Goal: Transaction & Acquisition: Purchase product/service

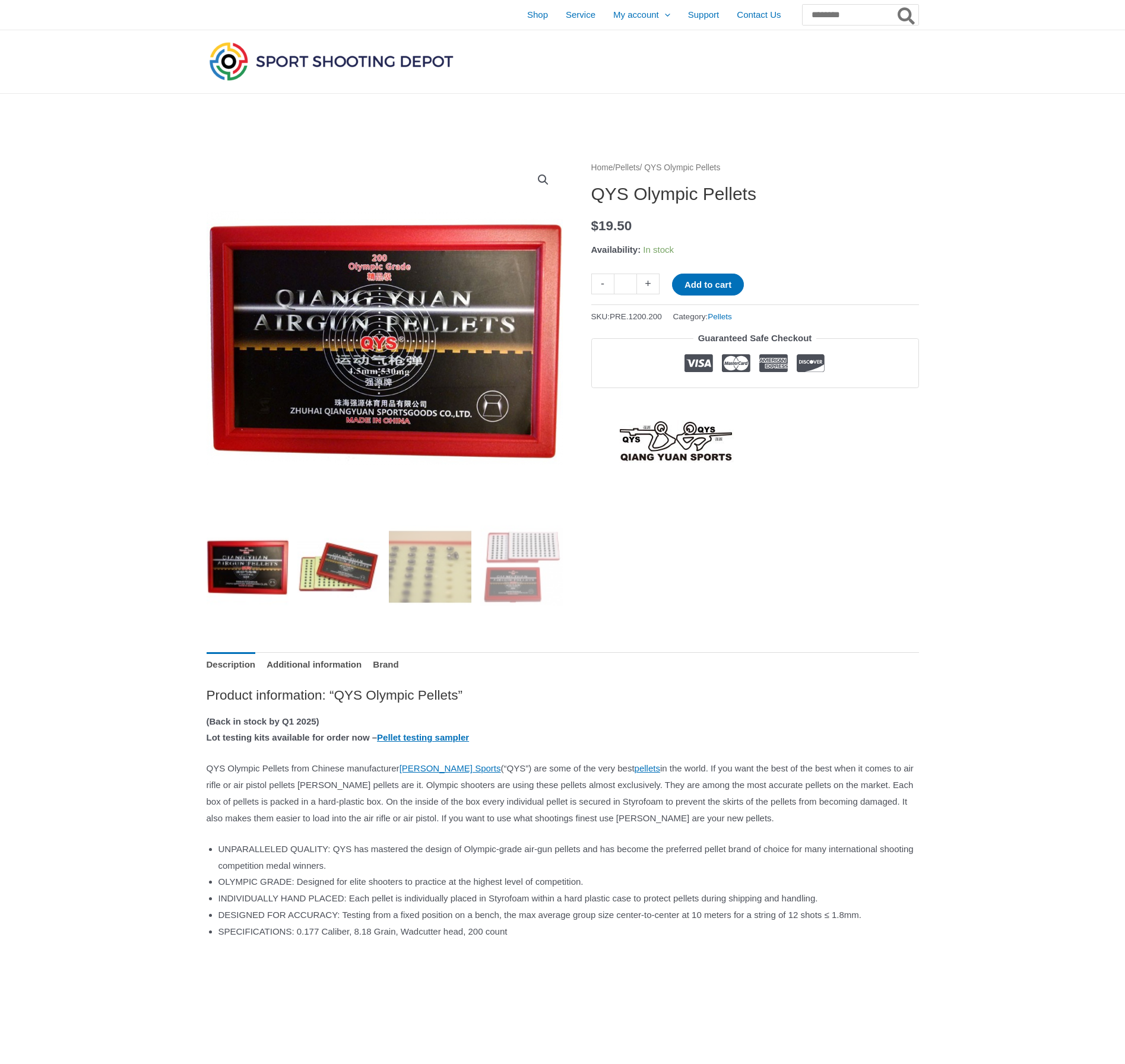
click at [344, 563] on img at bounding box center [339, 566] width 83 height 83
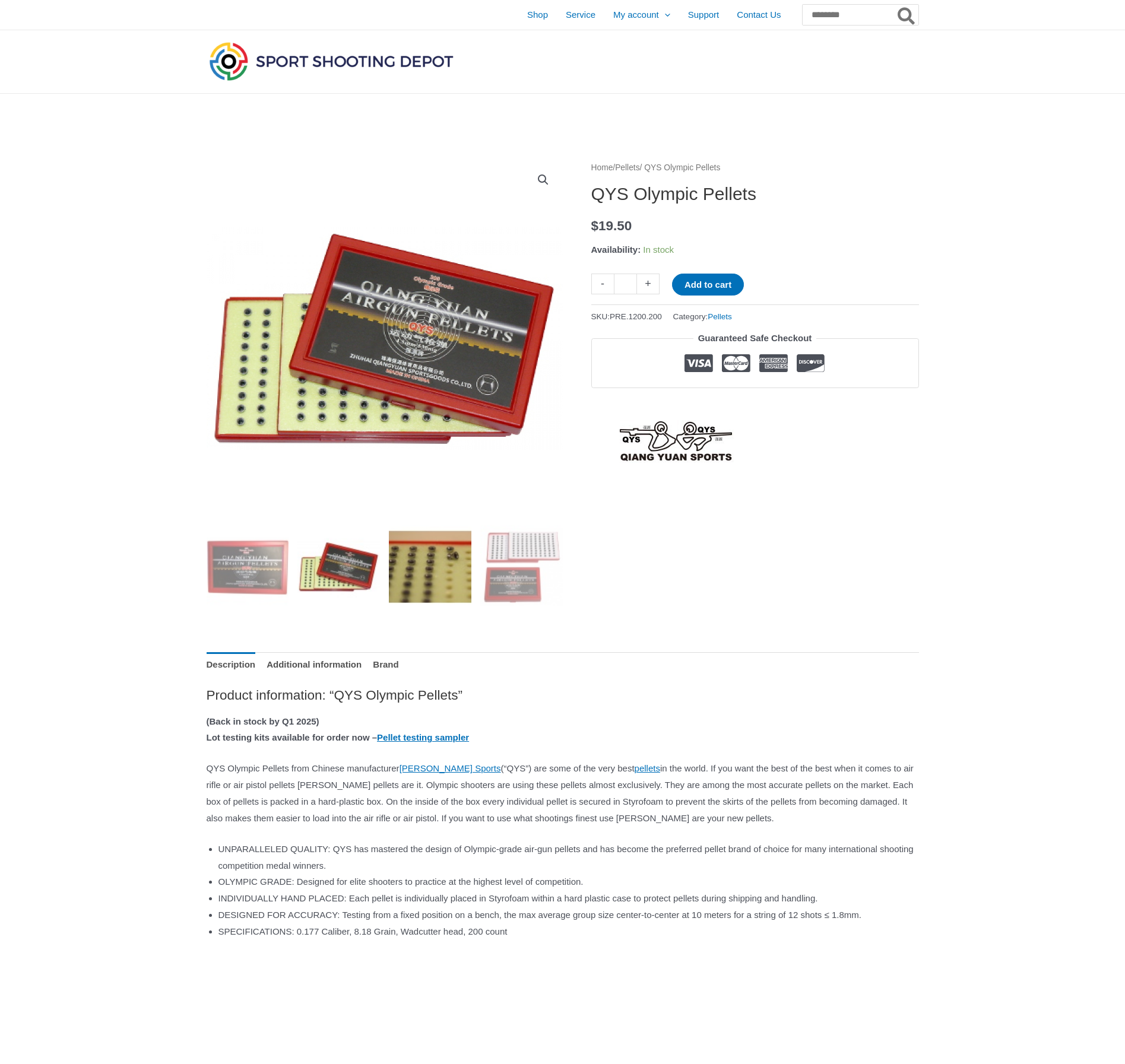
click at [407, 561] on img at bounding box center [430, 566] width 83 height 83
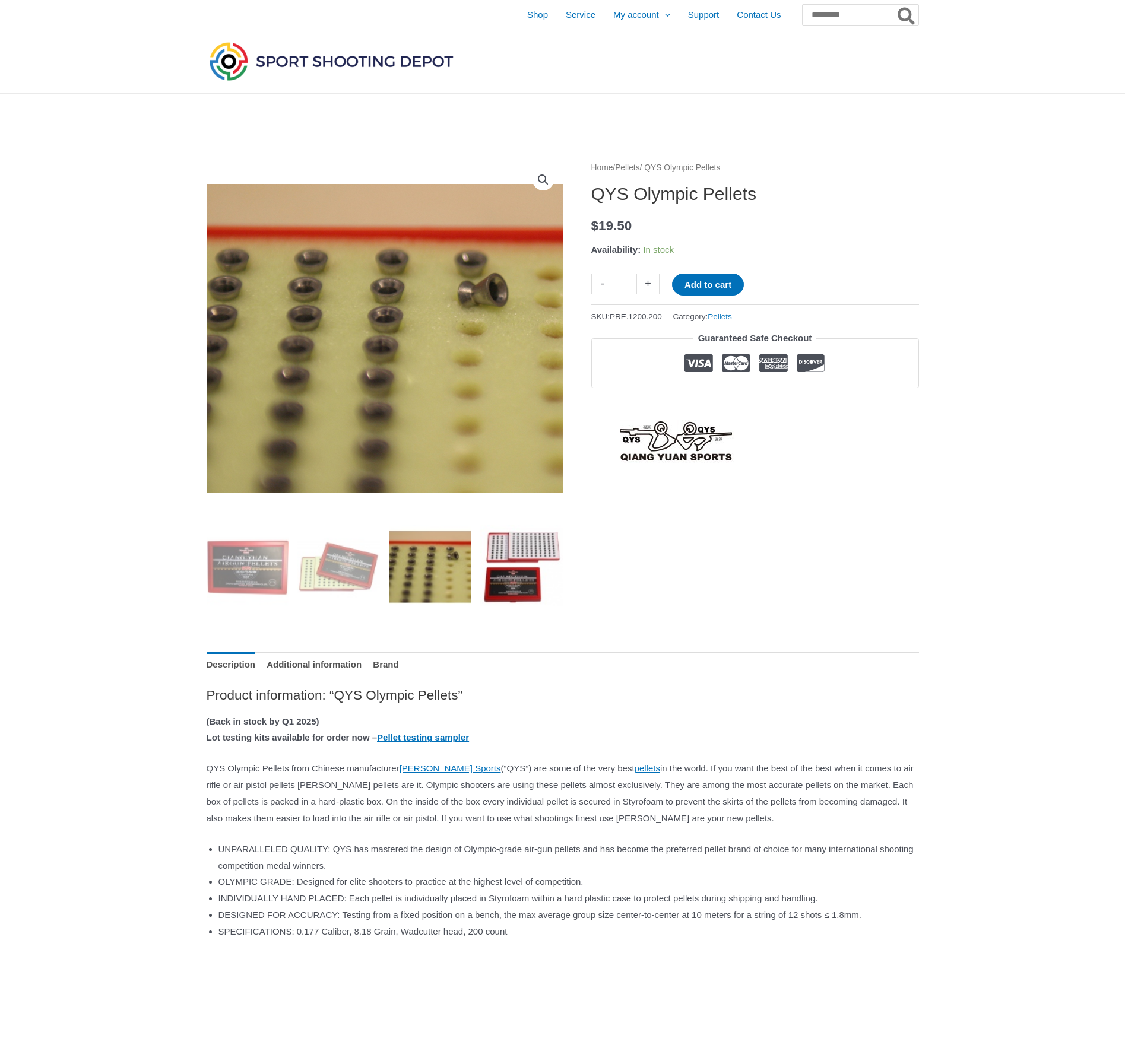
click at [515, 576] on img at bounding box center [522, 566] width 83 height 83
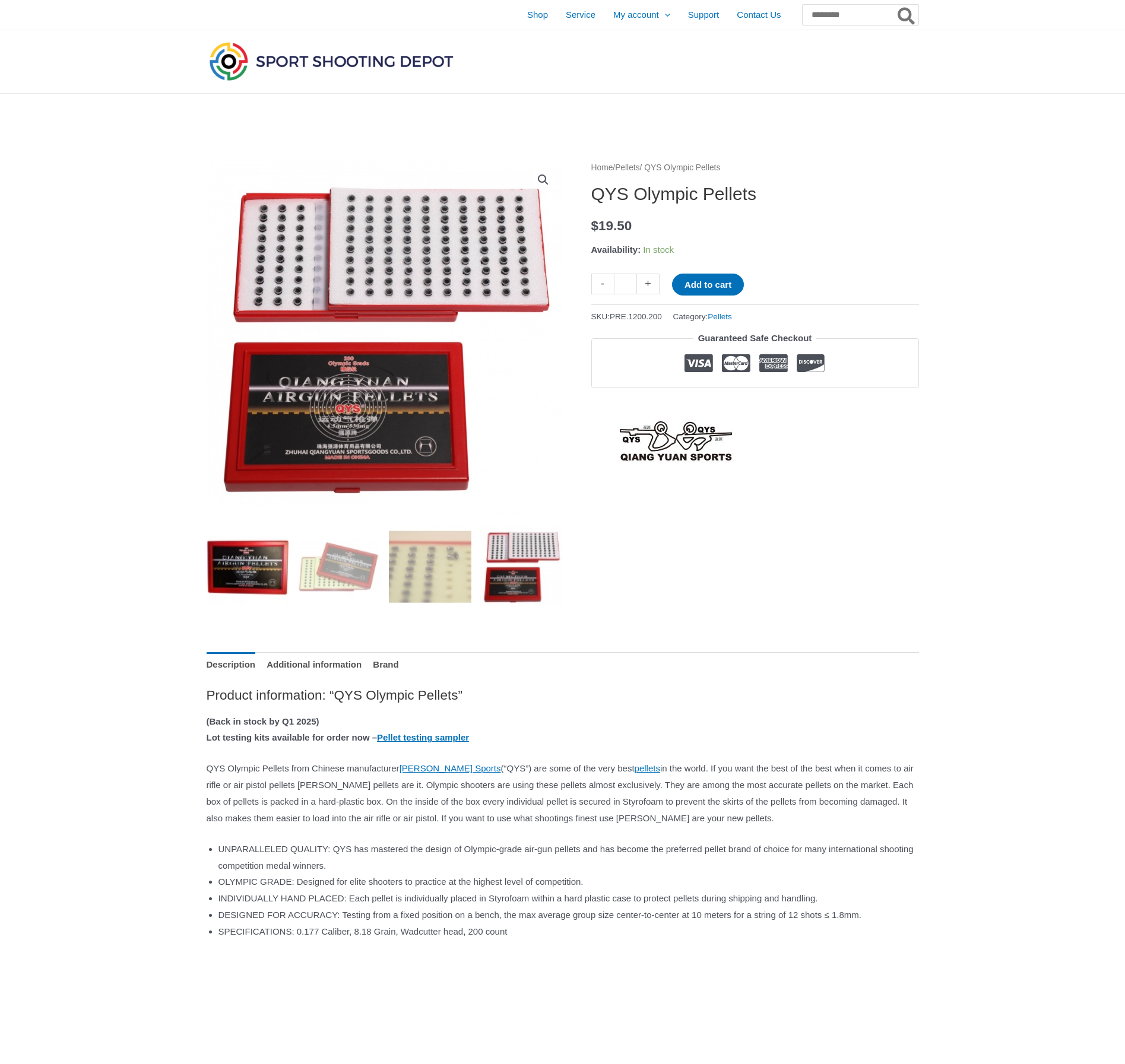
click at [278, 571] on img at bounding box center [248, 566] width 83 height 83
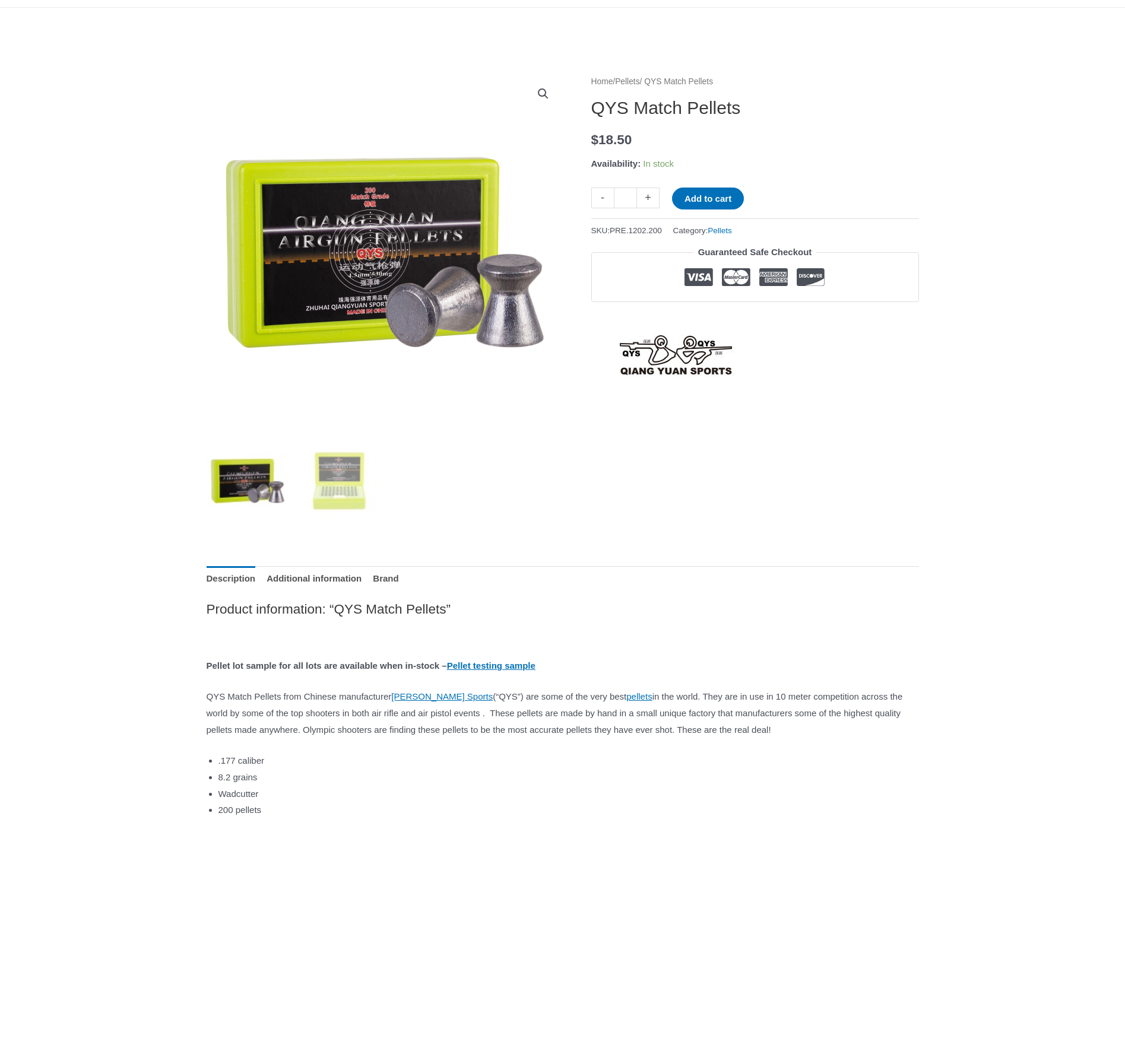
scroll to position [59, 0]
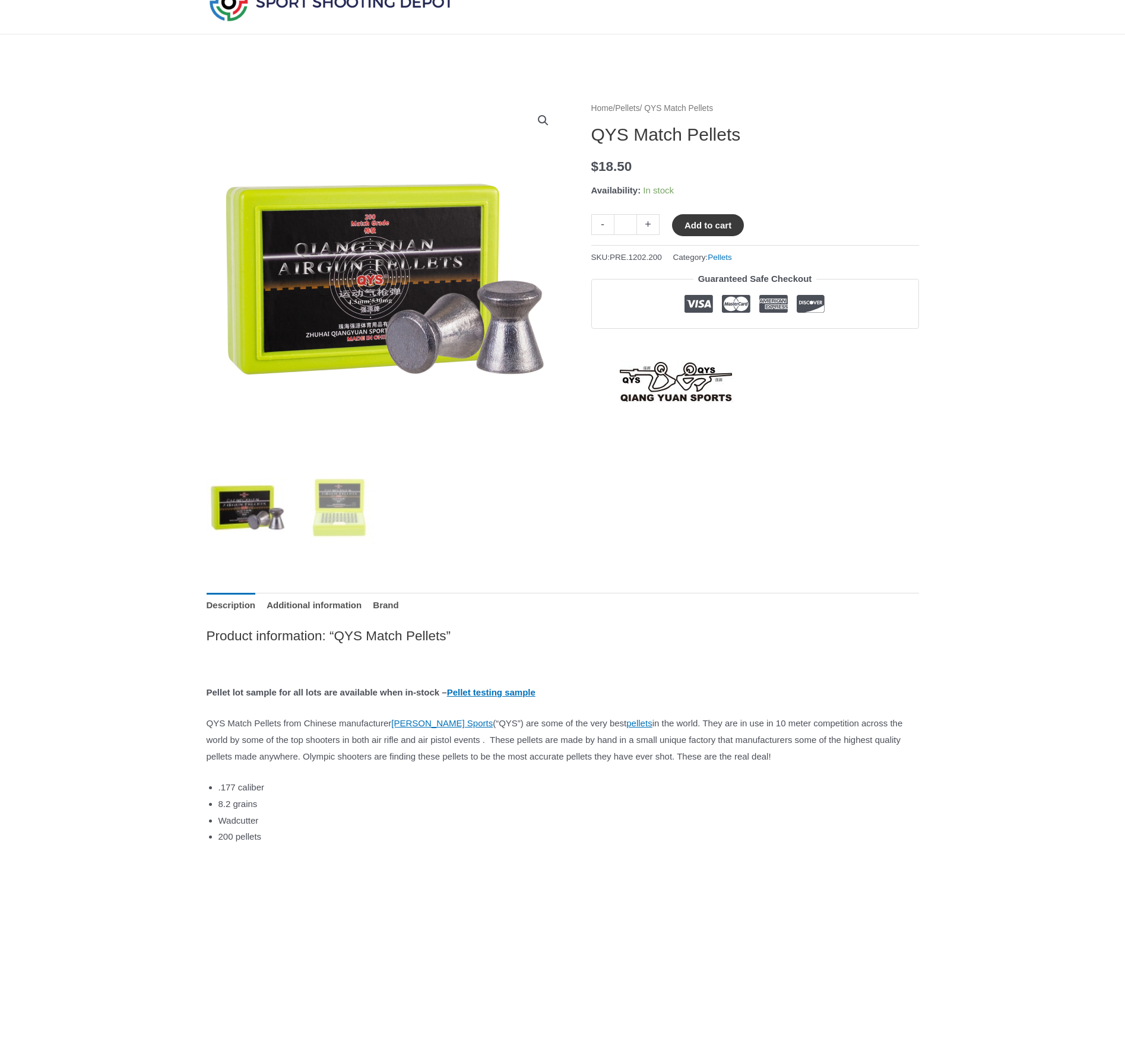
click at [715, 228] on button "Add to cart" at bounding box center [708, 225] width 72 height 22
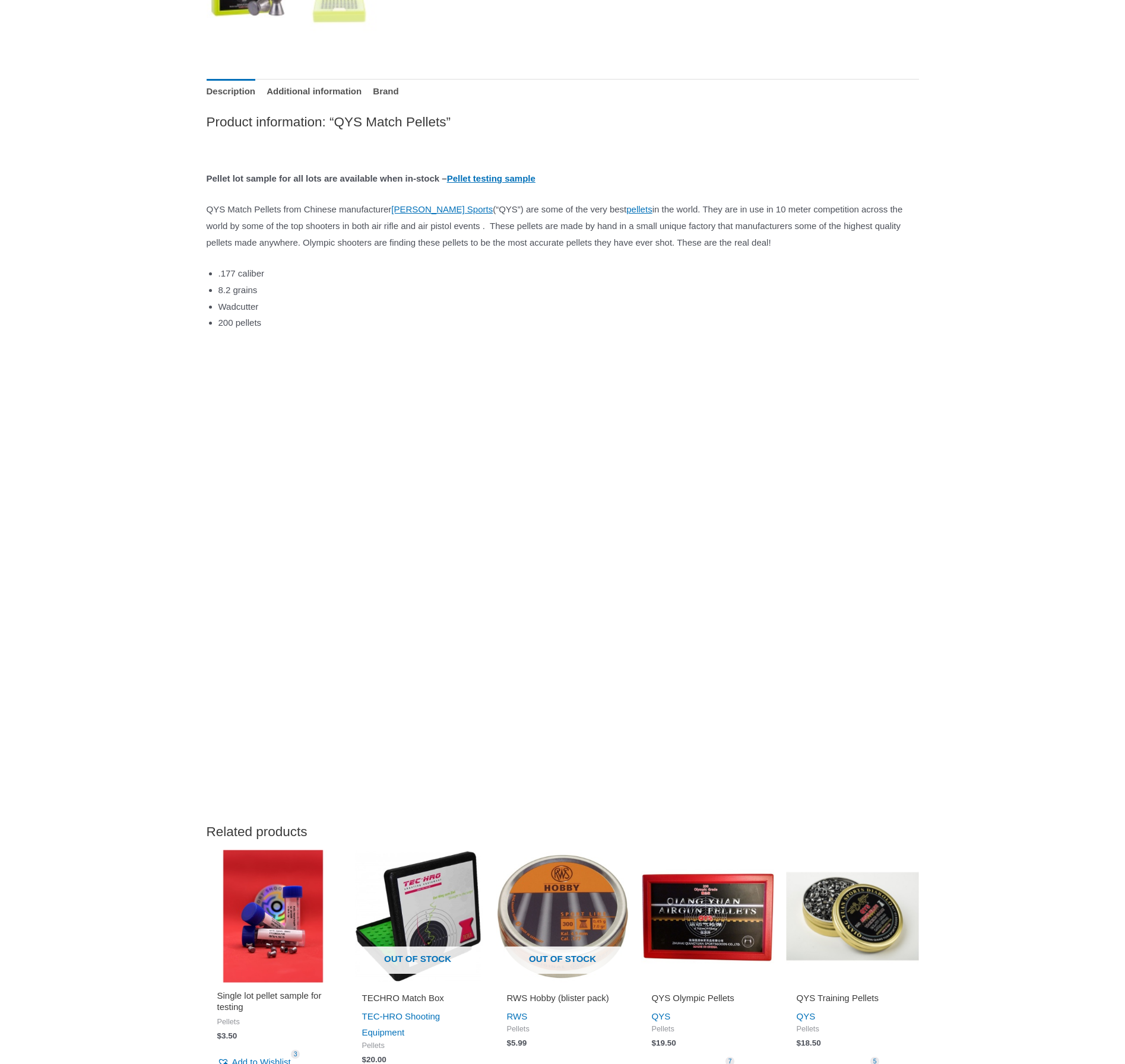
scroll to position [594, 0]
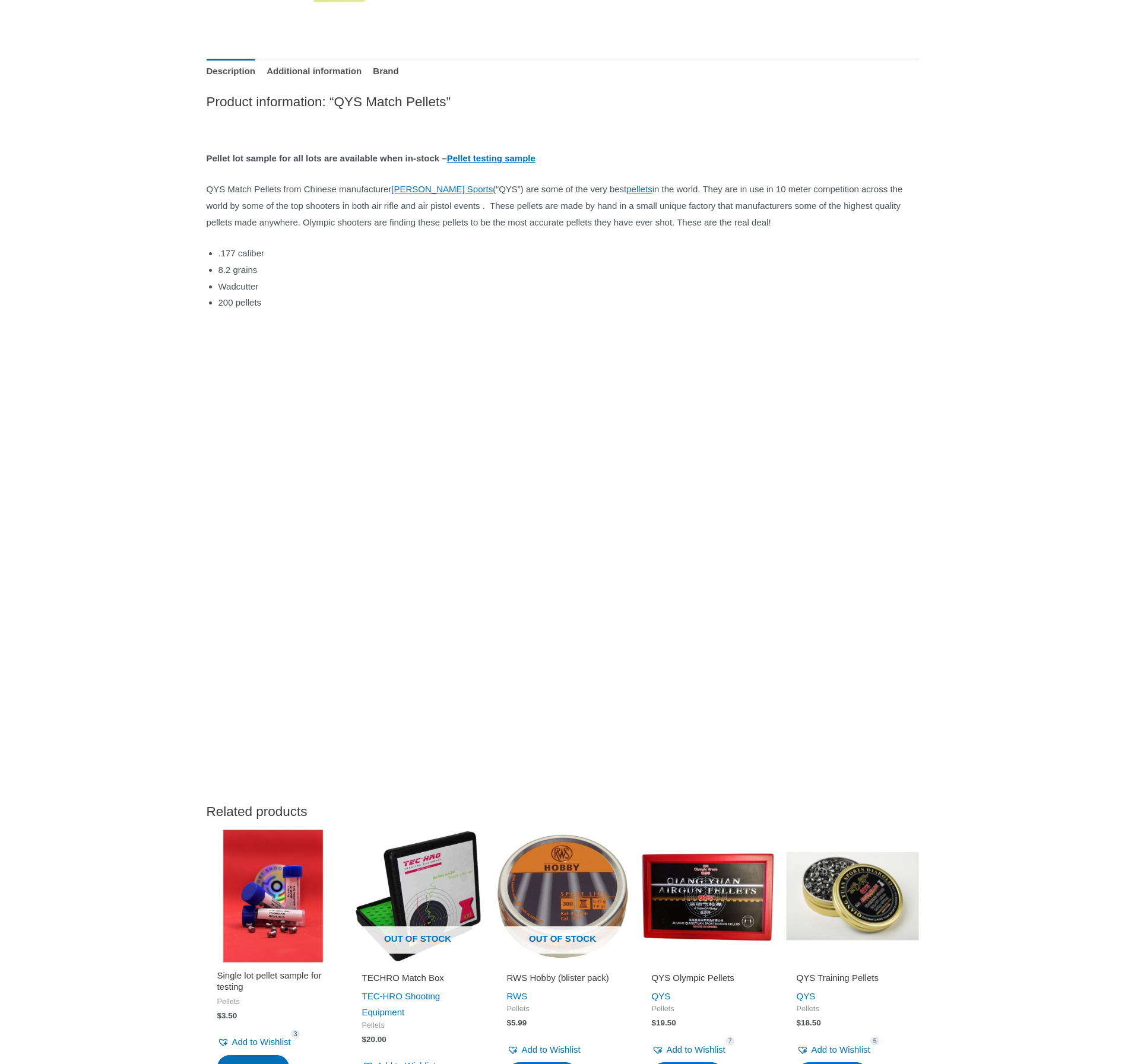
click at [679, 913] on img at bounding box center [707, 896] width 133 height 133
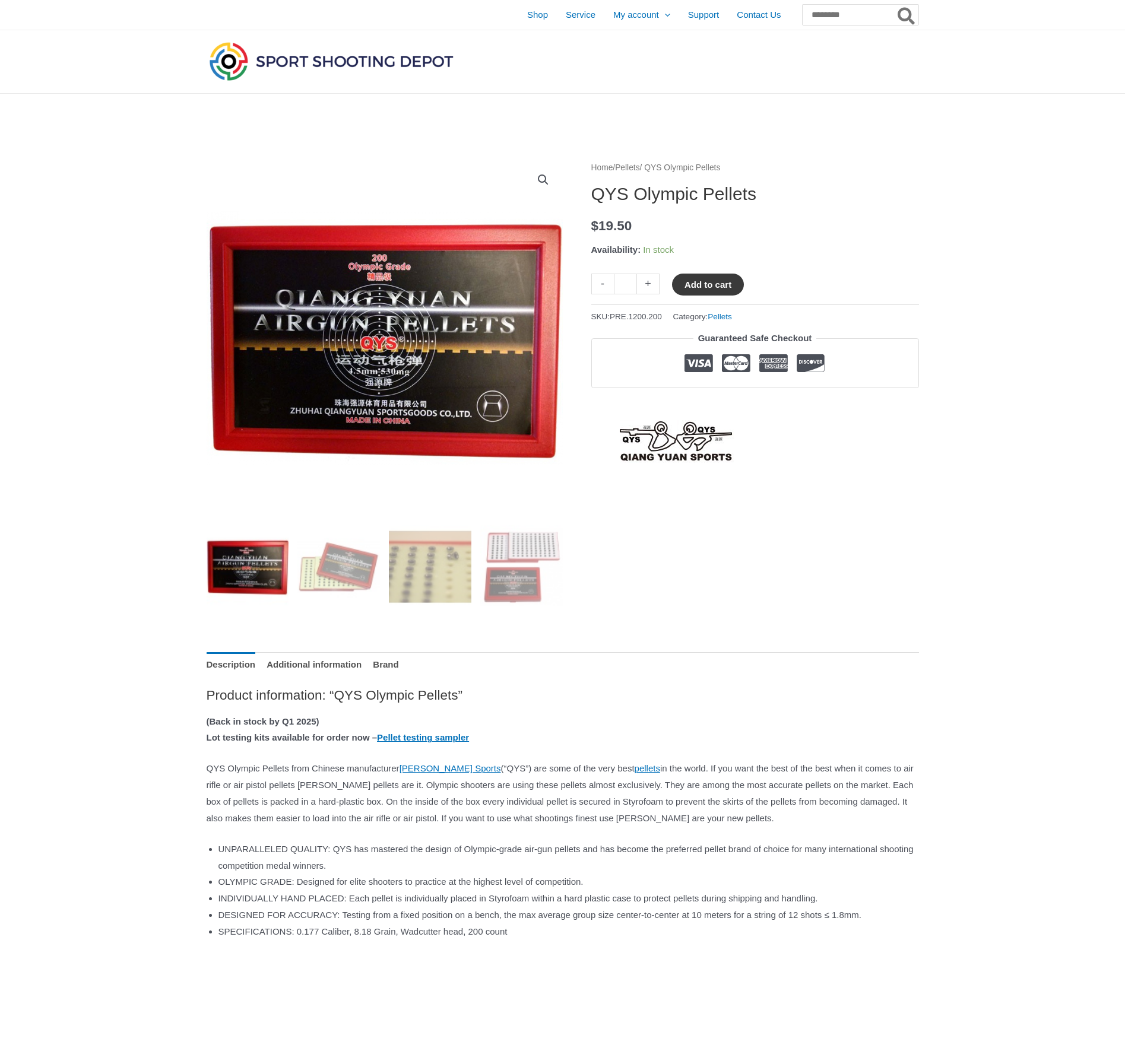
click at [677, 286] on button "Add to cart" at bounding box center [708, 284] width 72 height 22
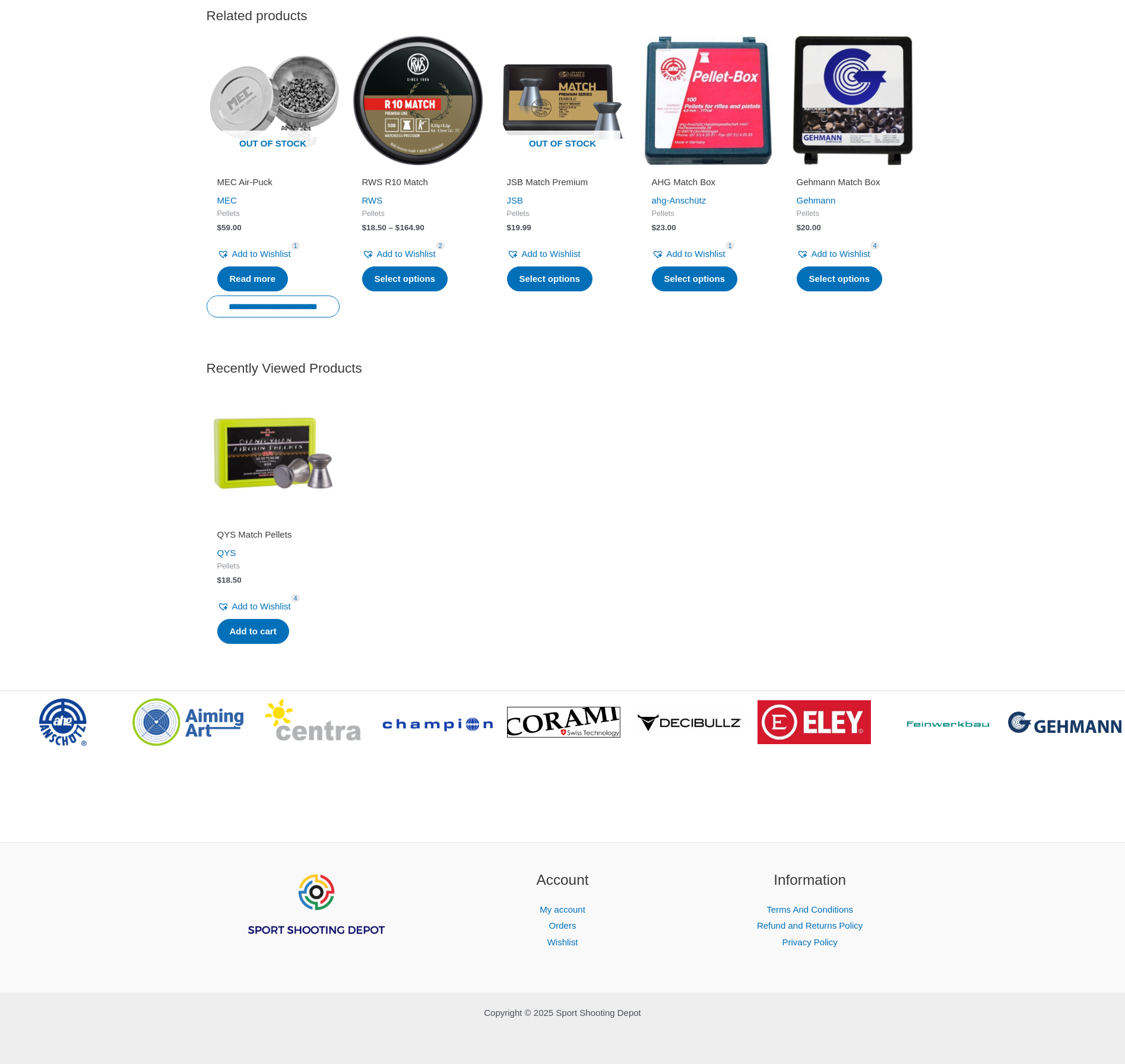
scroll to position [1458, 0]
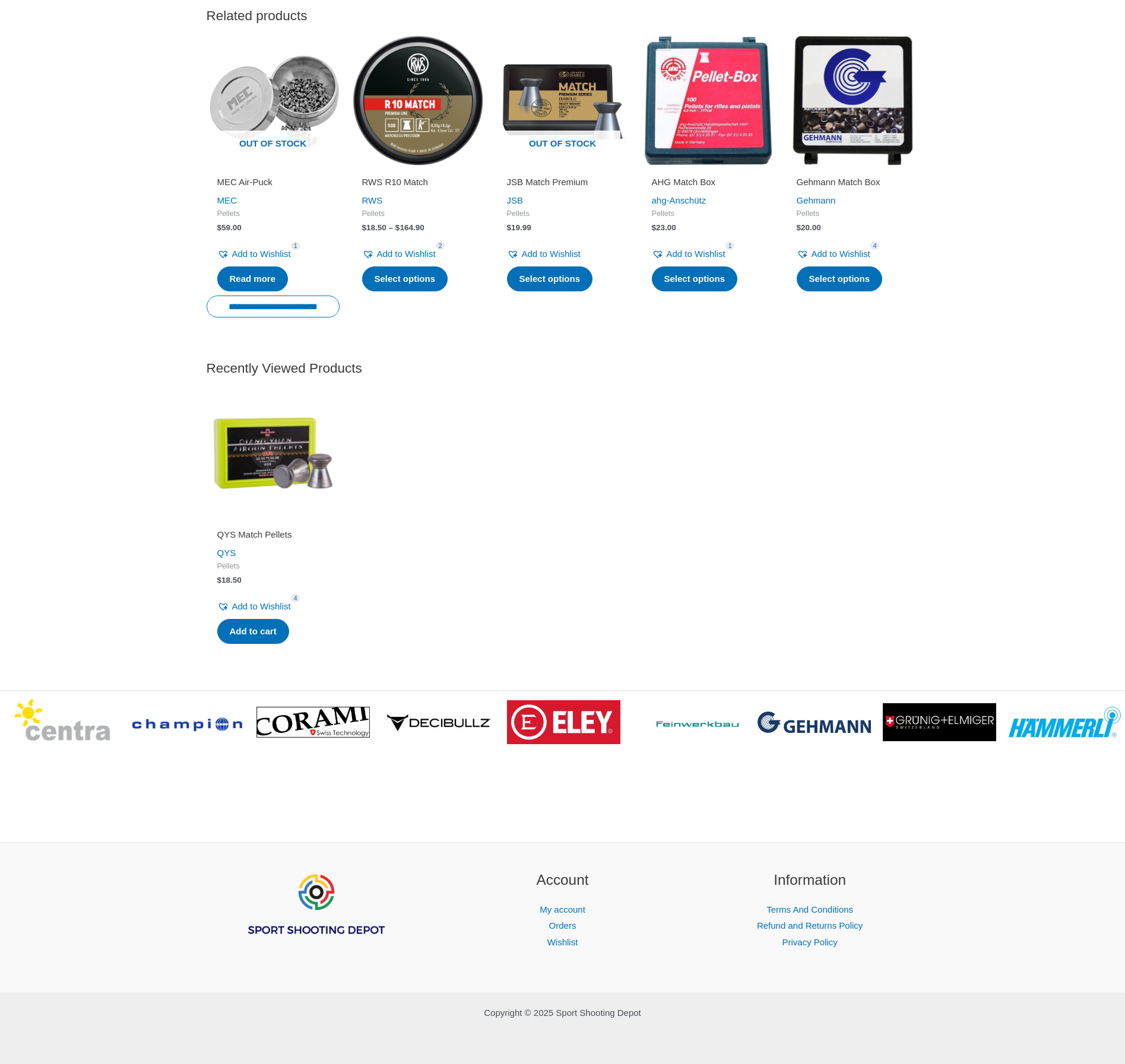
click at [251, 449] on img at bounding box center [272, 453] width 133 height 133
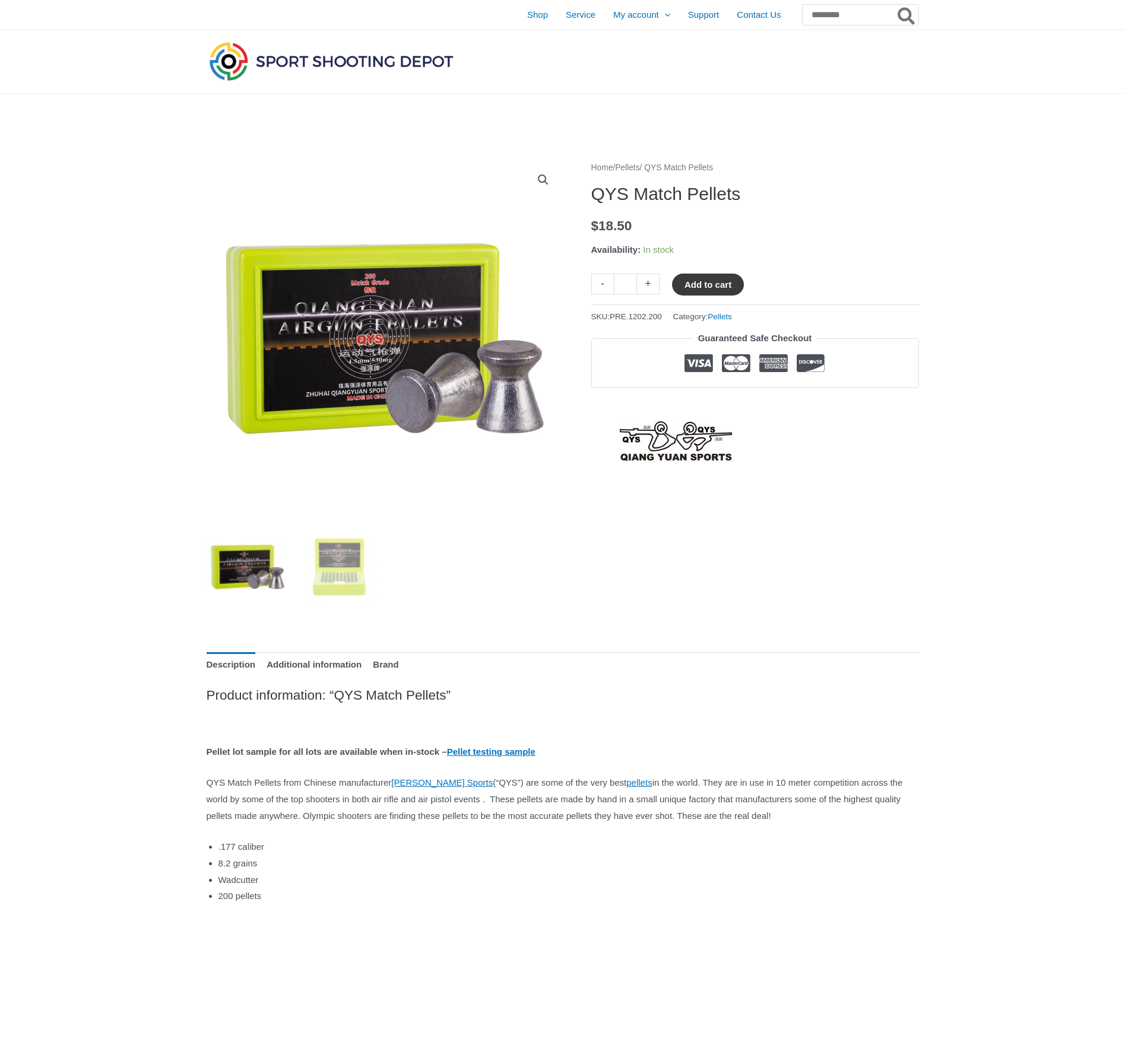
click at [729, 282] on button "Add to cart" at bounding box center [708, 284] width 72 height 22
drag, startPoint x: 823, startPoint y: 498, endPoint x: 865, endPoint y: 159, distance: 341.6
click at [864, 18] on input "Search for:" at bounding box center [860, 15] width 117 height 21
type input "***"
click at [895, 4] on button "Search" at bounding box center [907, 15] width 23 height 21
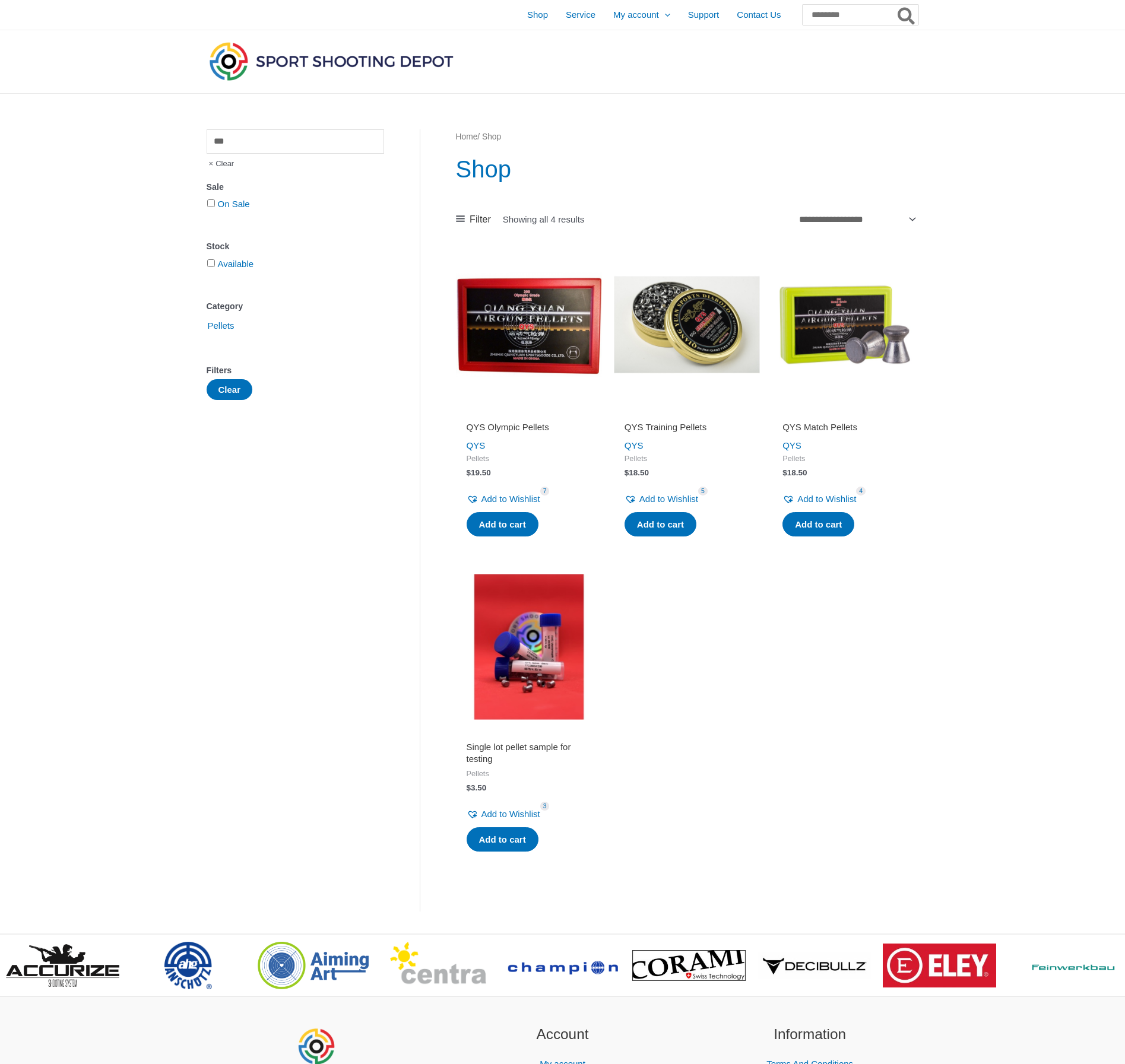
click at [216, 66] on img at bounding box center [330, 61] width 249 height 44
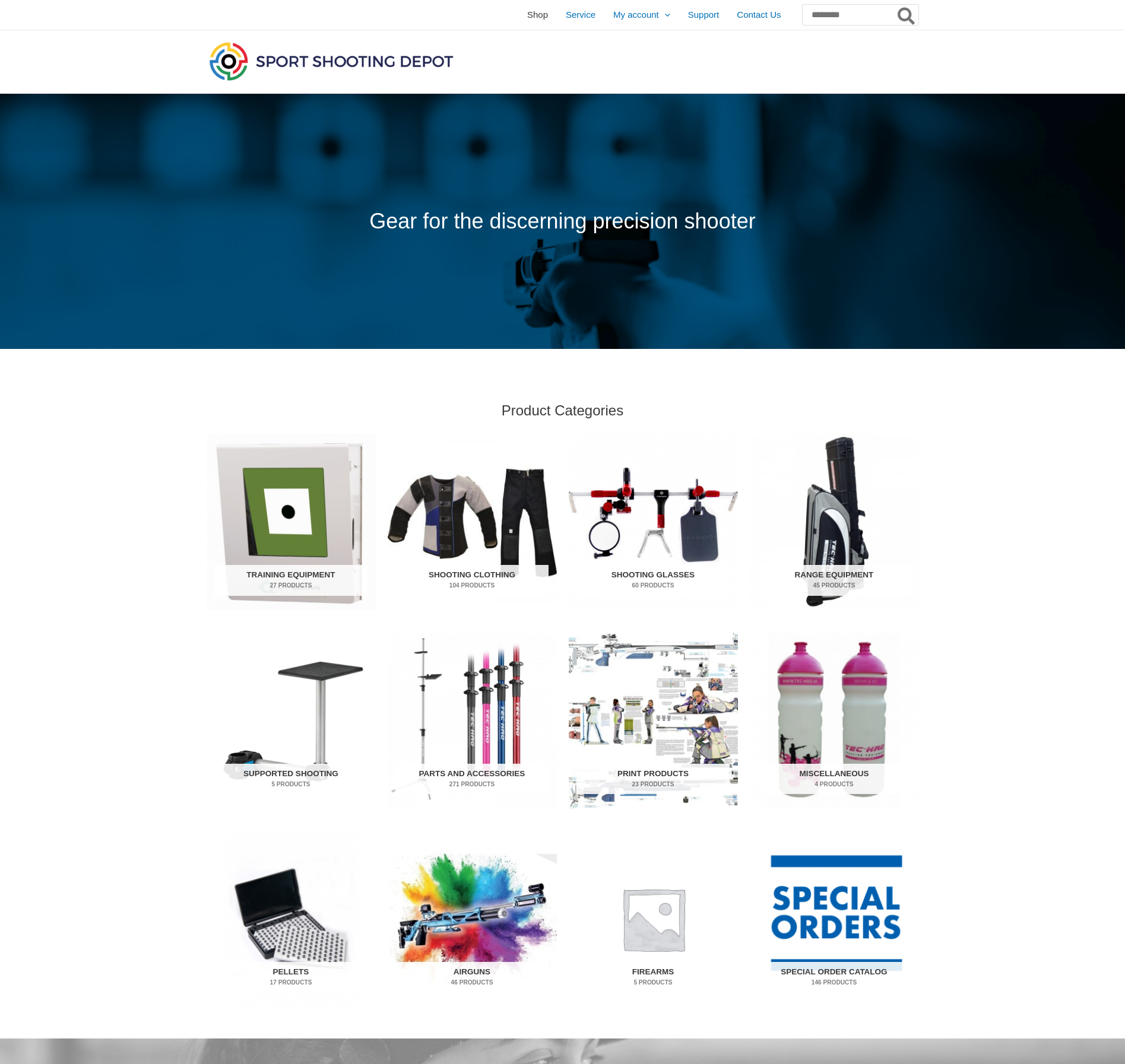
click at [527, 19] on span "Shop" at bounding box center [537, 15] width 21 height 30
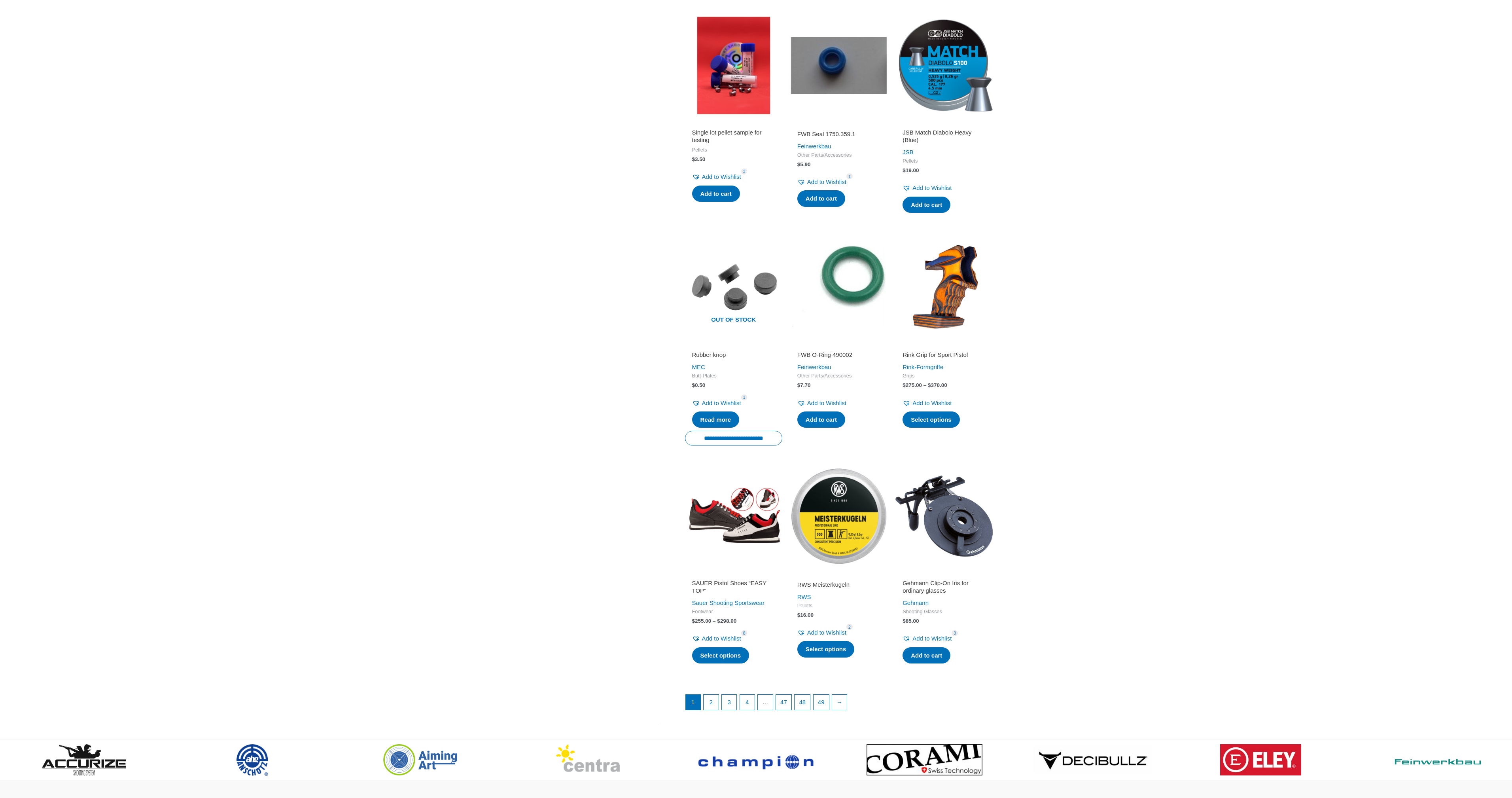
scroll to position [712, 0]
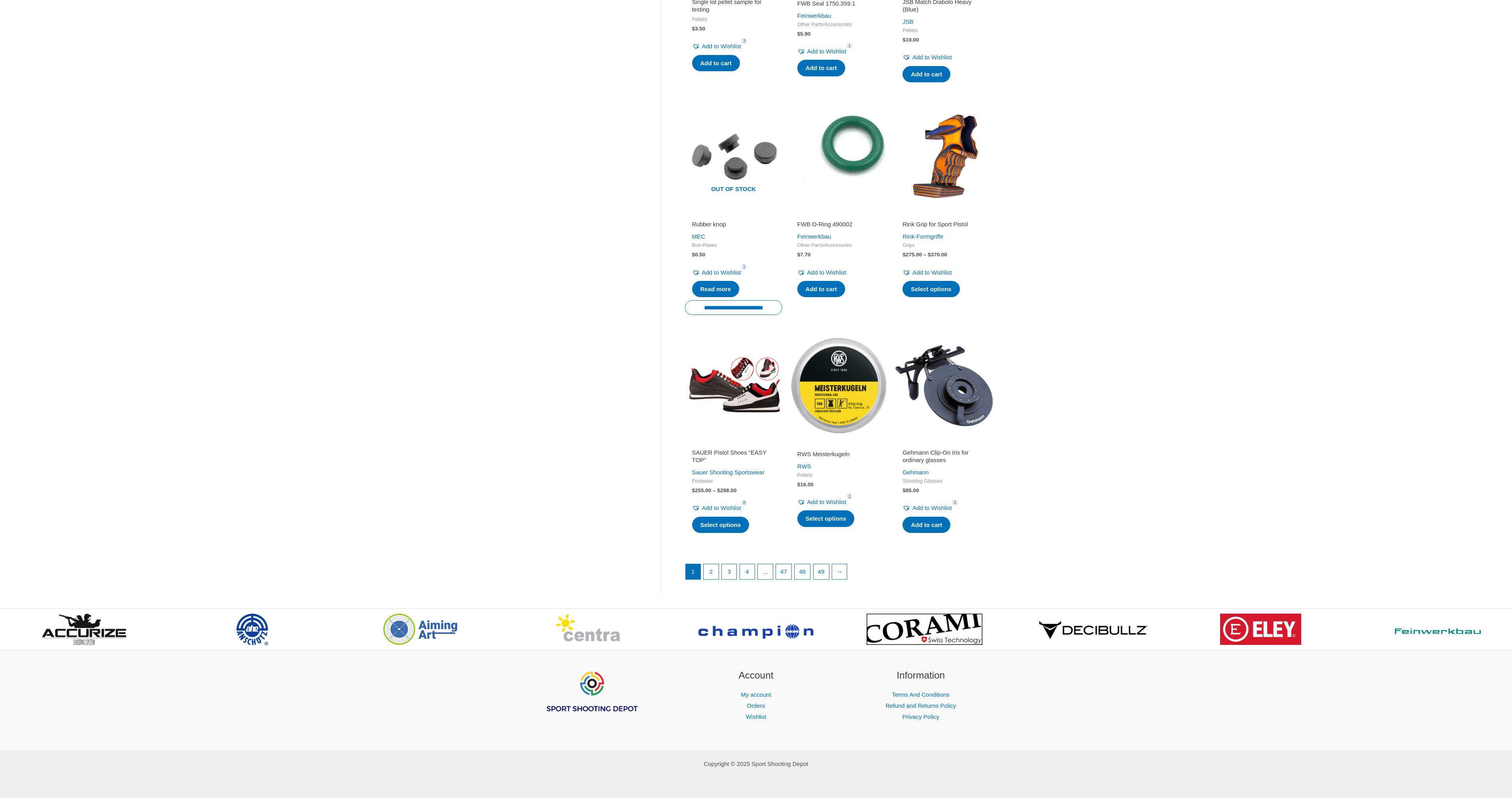
drag, startPoint x: 1155, startPoint y: 283, endPoint x: 1160, endPoint y: 388, distance: 105.1
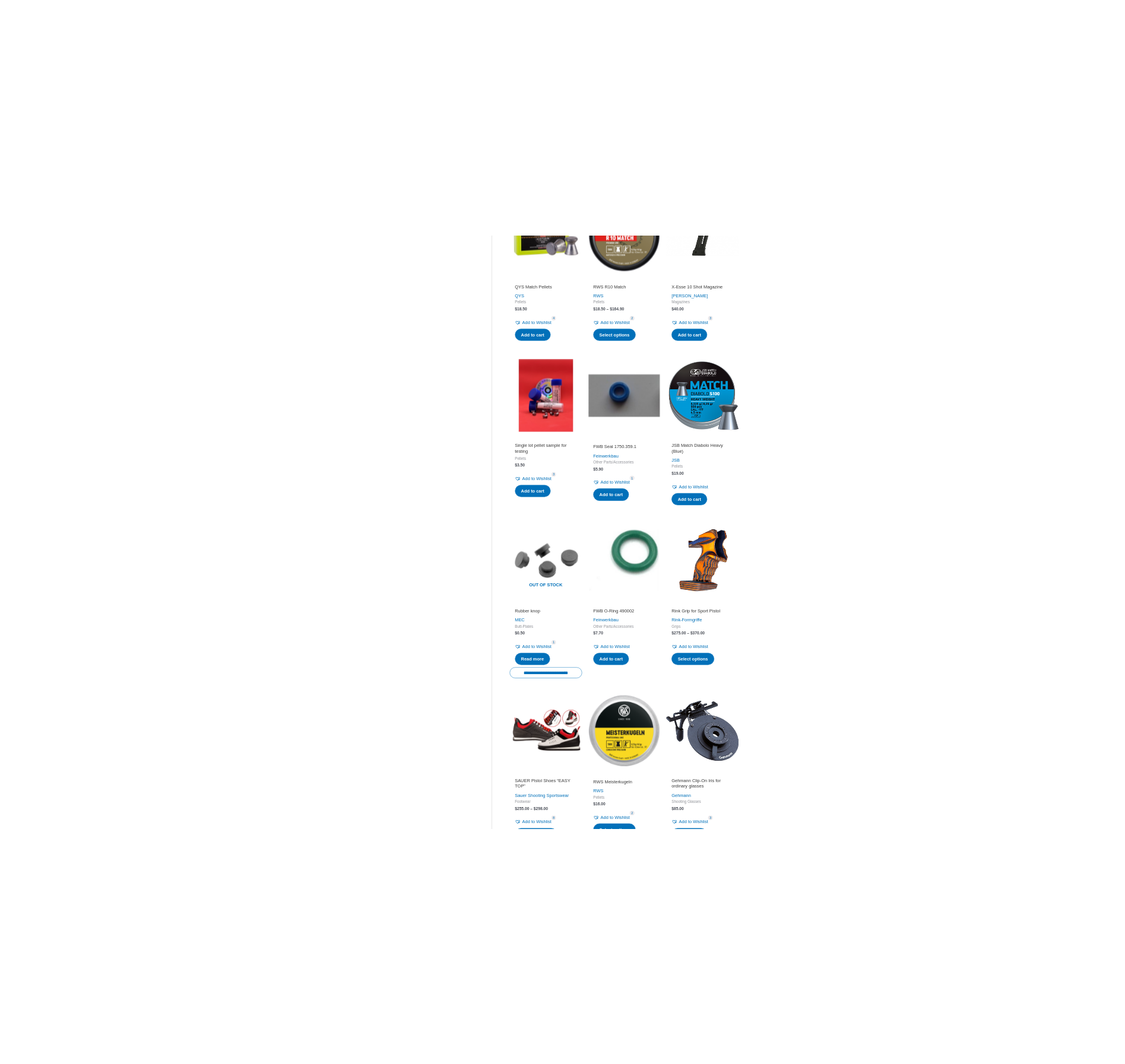
scroll to position [0, 0]
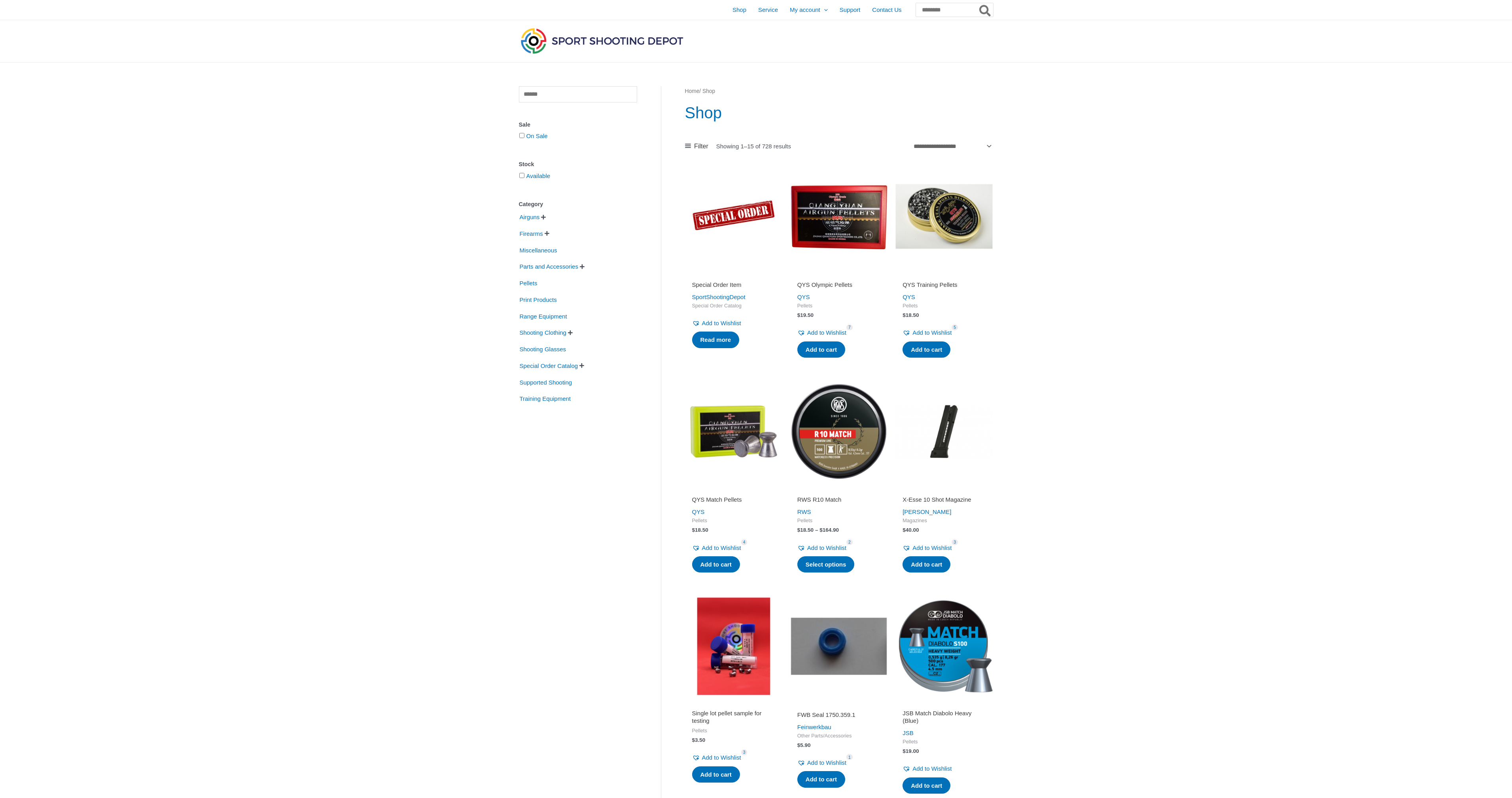
drag, startPoint x: 1257, startPoint y: 497, endPoint x: 1219, endPoint y: 201, distance: 298.4
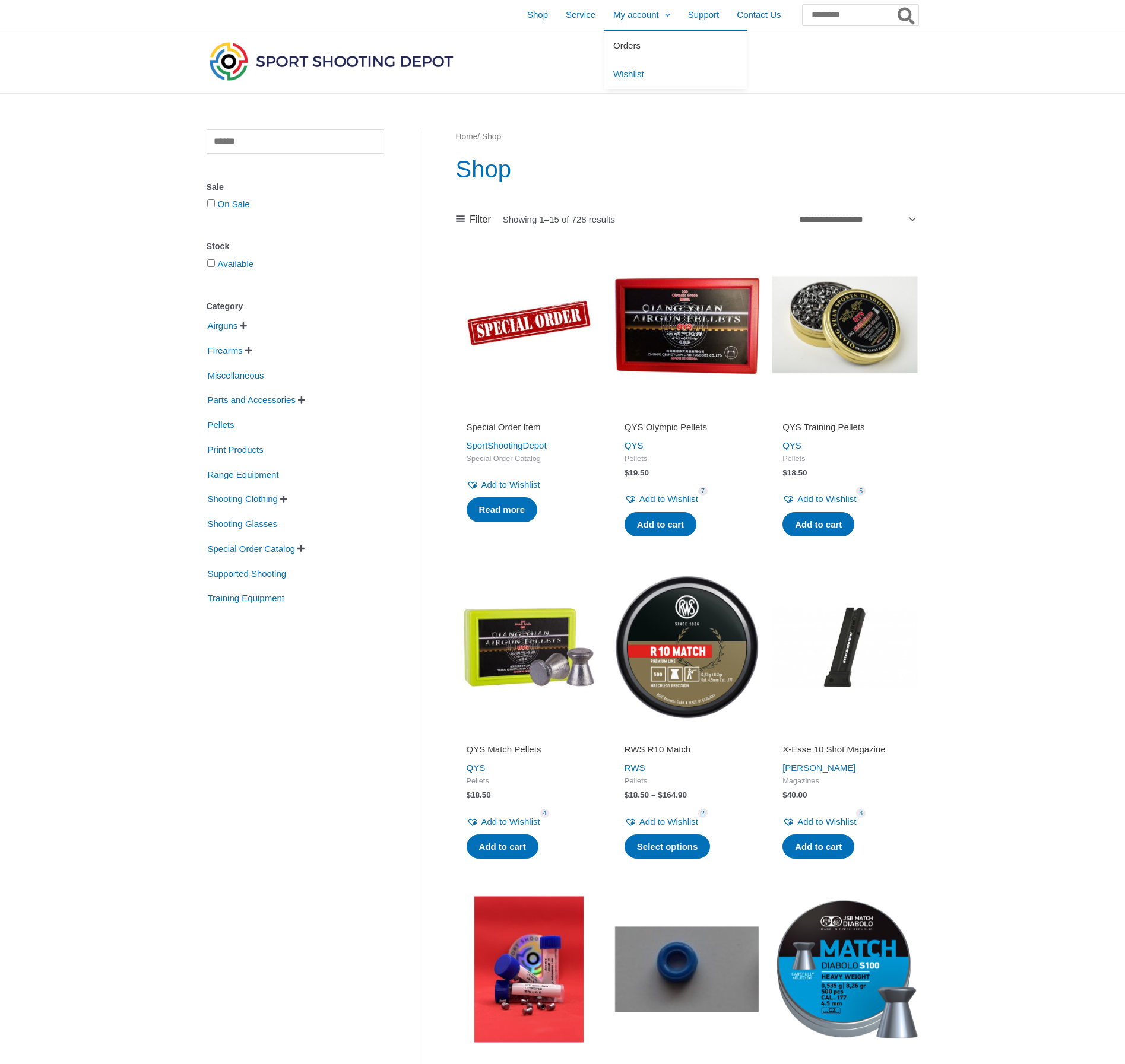
click at [613, 47] on span "Orders" at bounding box center [626, 45] width 27 height 10
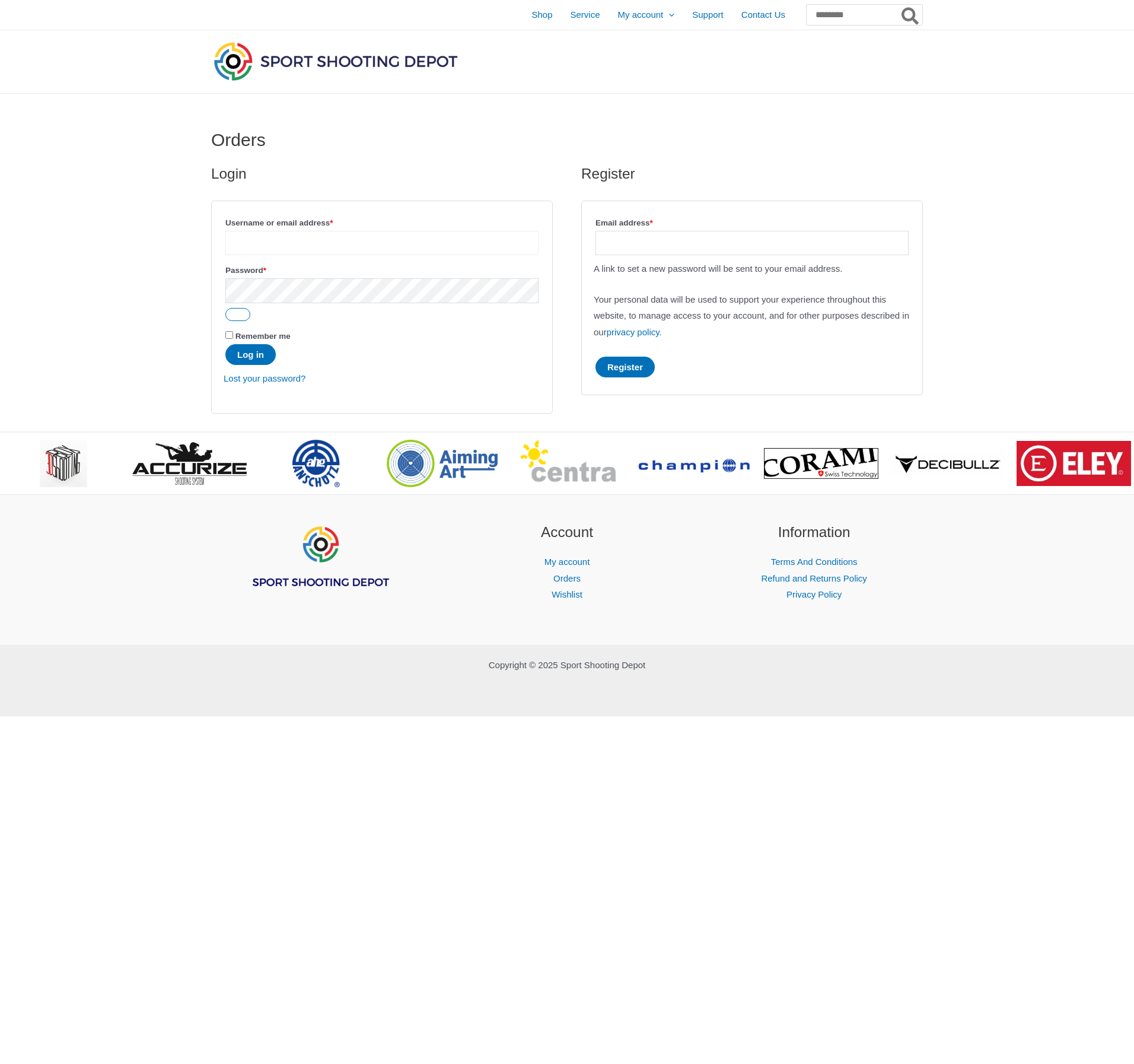
click at [359, 241] on input "Username or email address * Required" at bounding box center [382, 243] width 313 height 25
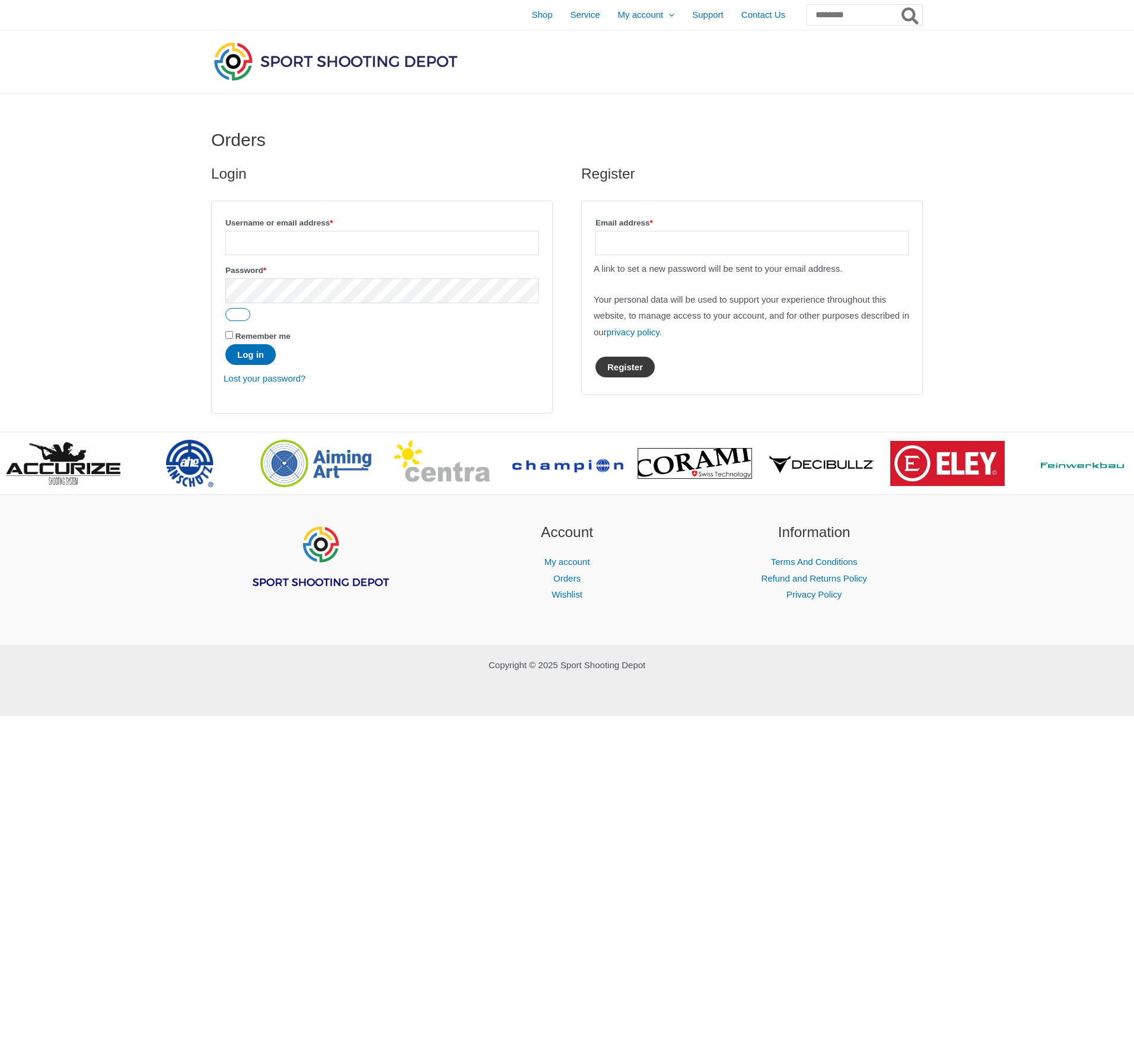
click at [636, 372] on button "Register" at bounding box center [625, 367] width 59 height 21
type input "**********"
click at [617, 373] on button "Register" at bounding box center [625, 367] width 59 height 21
click at [488, 103] on div "**********" at bounding box center [567, 262] width 736 height 337
